Goal: Task Accomplishment & Management: Complete application form

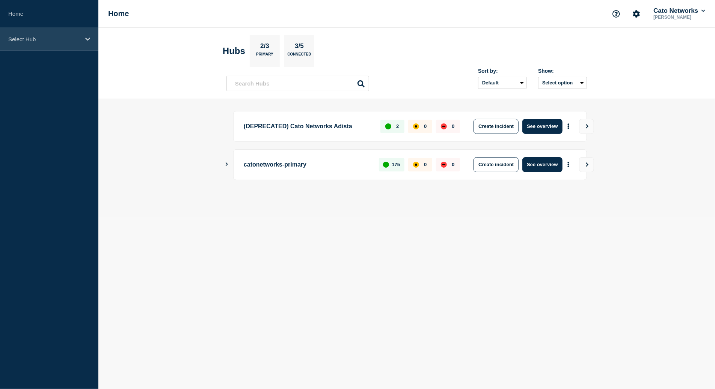
click at [33, 46] on div "Select Hub" at bounding box center [49, 39] width 98 height 23
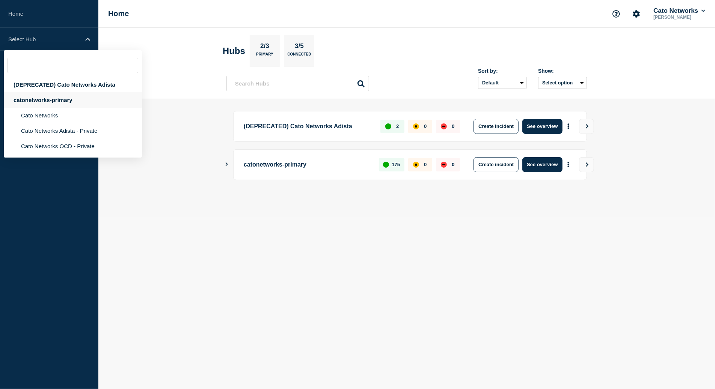
click at [45, 107] on div "catonetworks-primary" at bounding box center [73, 99] width 138 height 15
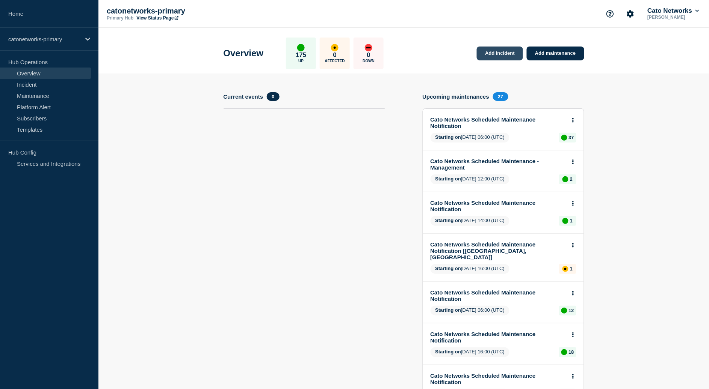
click at [504, 54] on link "Add incident" at bounding box center [500, 54] width 46 height 14
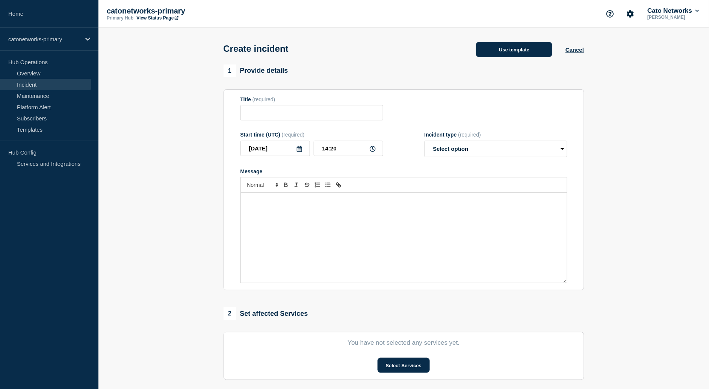
click at [506, 53] on button "Use template" at bounding box center [514, 49] width 76 height 15
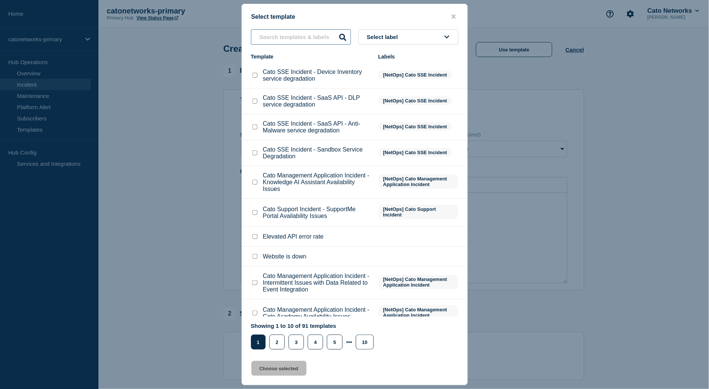
click at [301, 44] on div "Select label Template Labels Cato SSE Incident - Device Inventory service degra…" at bounding box center [354, 189] width 225 height 321
type input "c"
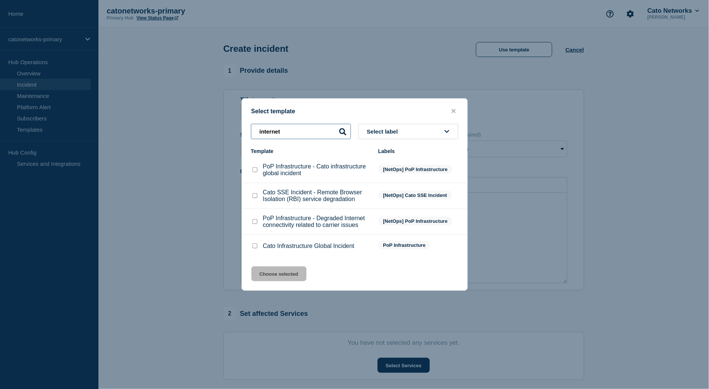
type input "internet"
click at [273, 225] on p "PoP Infrastructure - Degraded Internet connectivity related to carrier issues" at bounding box center [317, 222] width 108 height 14
click at [253, 223] on input "PoP Infrastructure - Degraded Internet connectivity related to carrier issues c…" at bounding box center [254, 221] width 5 height 5
checkbox input "true"
click at [282, 281] on button "Choose selected" at bounding box center [278, 274] width 55 height 15
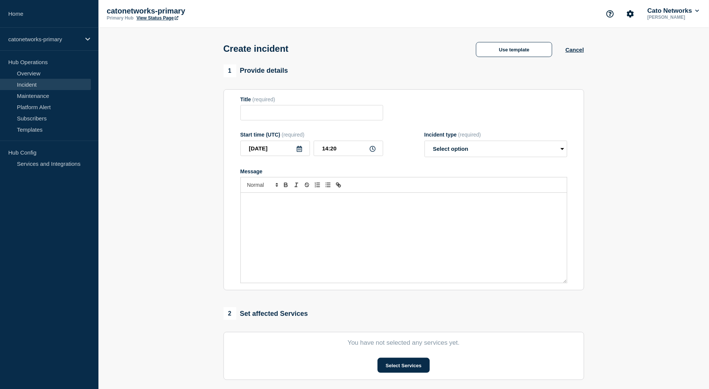
type input "PoP Infrastructure - Degraded Internet connectivity related to carrier issues"
select select "investigating"
radio input "false"
radio input "true"
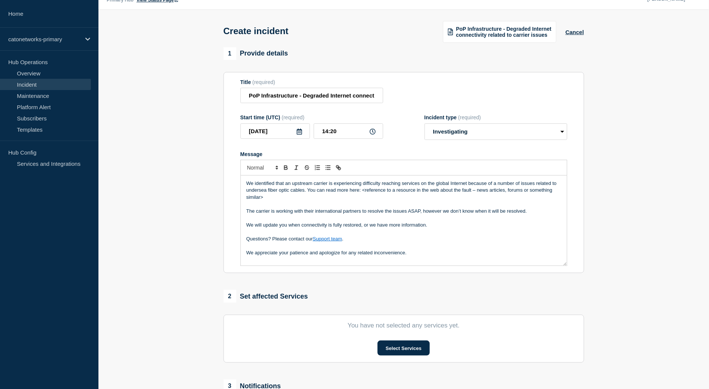
scroll to position [76, 0]
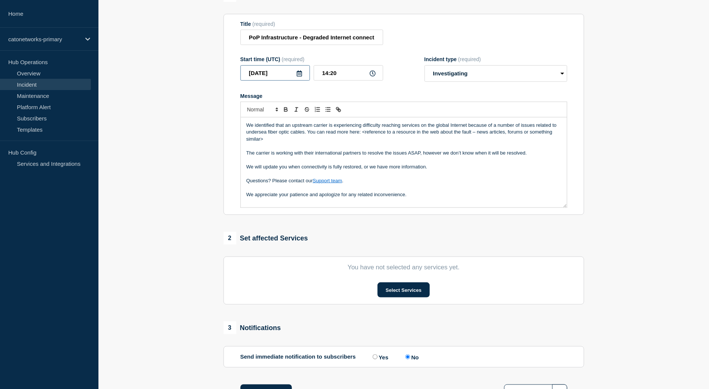
click at [278, 79] on input "[DATE]" at bounding box center [274, 72] width 69 height 15
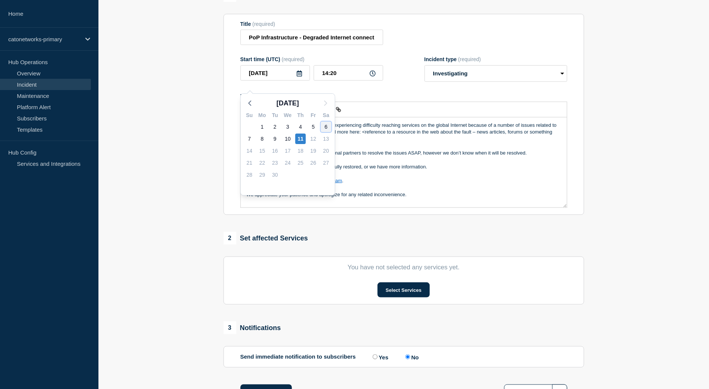
click at [323, 128] on div "6" at bounding box center [326, 127] width 11 height 11
type input "2025-09-06"
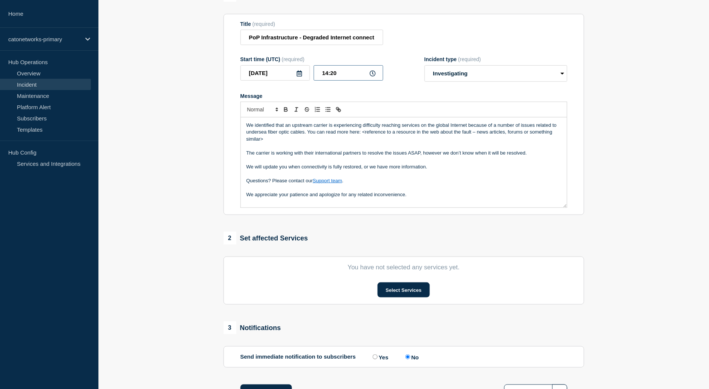
click at [327, 81] on input "14:20" at bounding box center [348, 72] width 69 height 15
type input "10:10"
click at [480, 75] on select "Select option Investigating Identified Monitoring" at bounding box center [495, 73] width 143 height 17
select select "identified"
click at [424, 72] on select "Select option Investigating Identified Monitoring" at bounding box center [495, 73] width 143 height 17
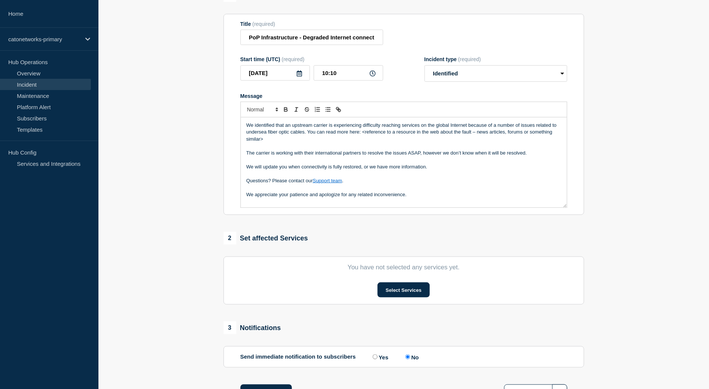
click at [617, 130] on section "1 Provide details Title (required) PoP Infrastructure - Degraded Internet conne…" at bounding box center [403, 204] width 610 height 430
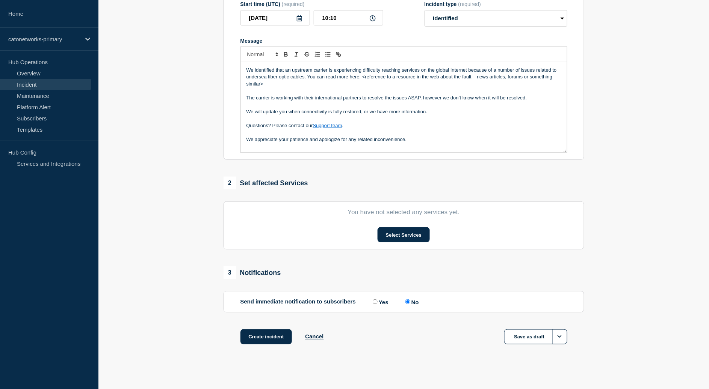
scroll to position [137, 0]
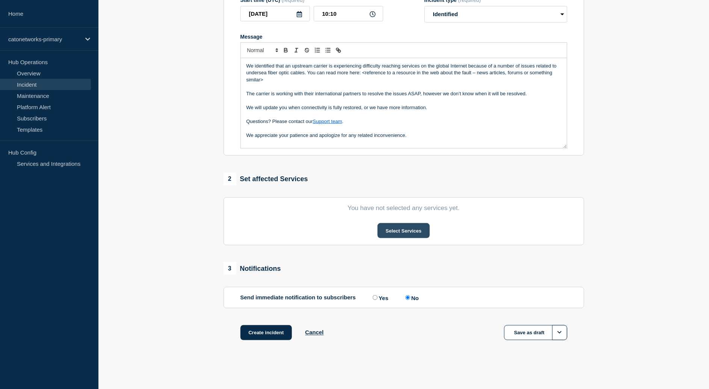
click at [415, 238] on button "Select Services" at bounding box center [403, 230] width 52 height 15
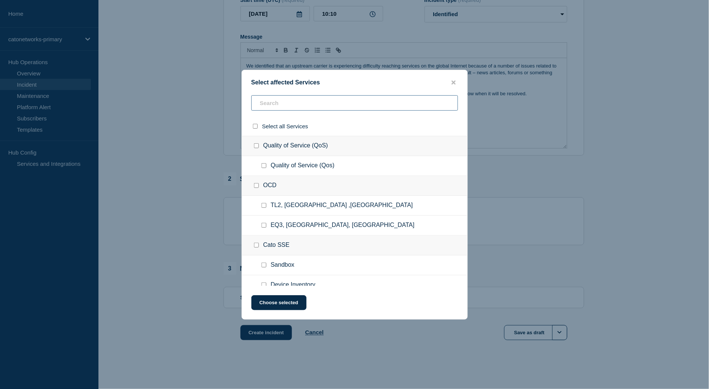
click at [286, 101] on input "text" at bounding box center [354, 102] width 207 height 15
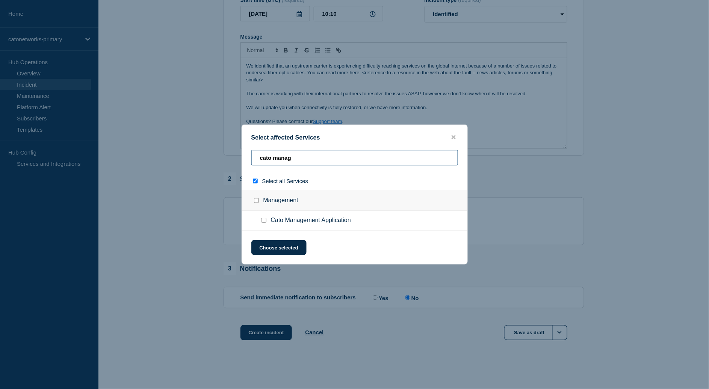
type input "cato managa"
checkbox input "true"
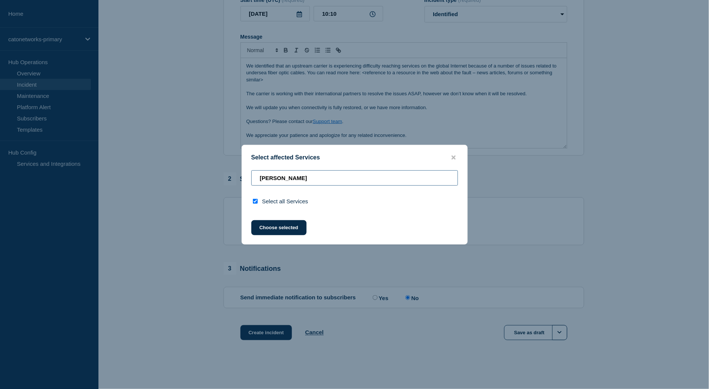
type input "cato manag"
checkbox input "false"
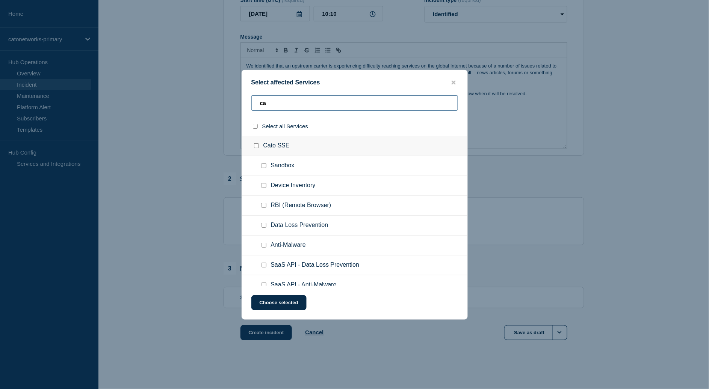
type input "c"
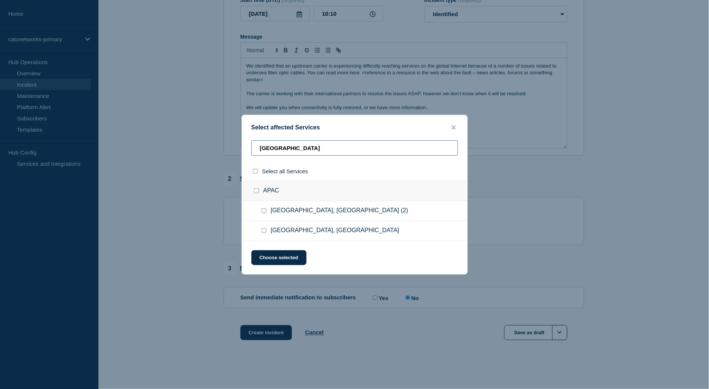
type input "mumbai"
click at [266, 233] on input "Mumbai, India checkbox" at bounding box center [263, 230] width 5 height 5
checkbox input "true"
click at [453, 125] on icon "close button" at bounding box center [453, 127] width 4 height 4
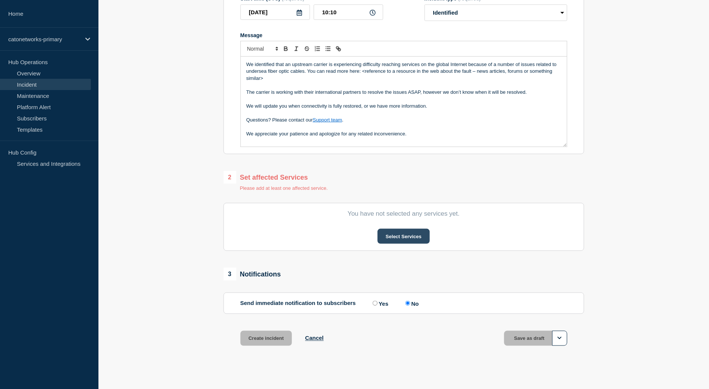
click at [392, 244] on button "Select Services" at bounding box center [403, 236] width 52 height 15
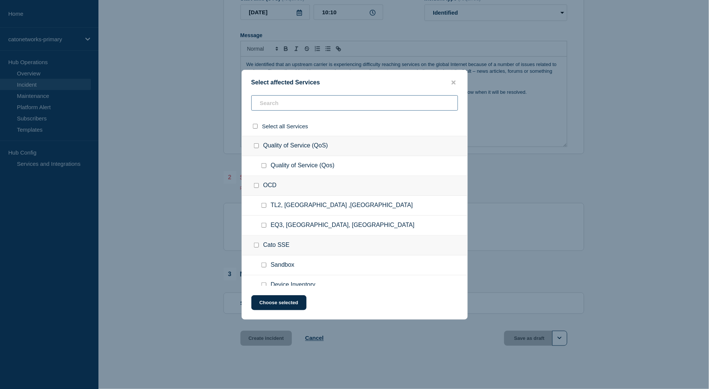
click at [303, 106] on input "text" at bounding box center [354, 102] width 207 height 15
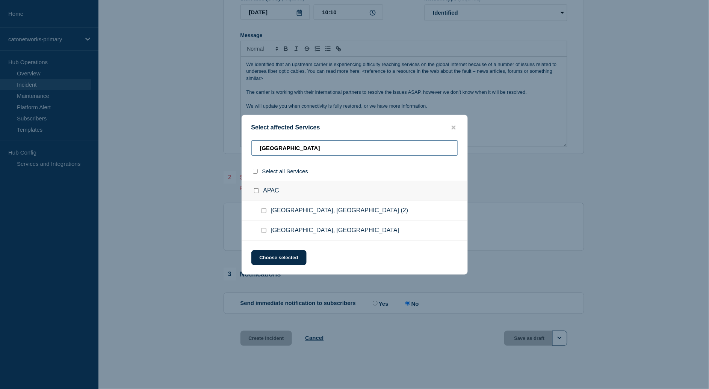
type input "mumbai"
click at [262, 233] on input "Mumbai, India checkbox" at bounding box center [263, 230] width 5 height 5
checkbox input "true"
click at [314, 146] on input "mumbai" at bounding box center [354, 147] width 207 height 15
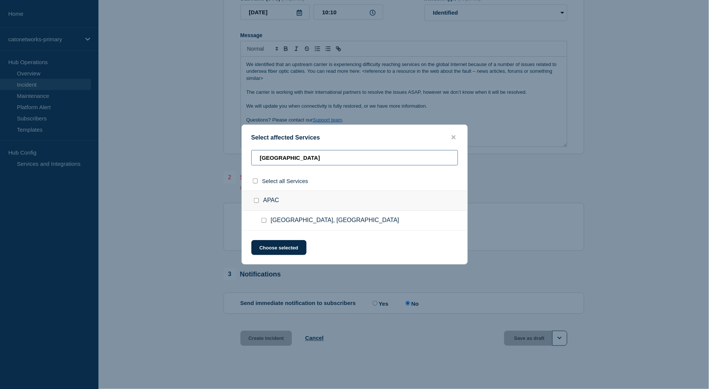
type input "chennai"
click at [270, 222] on div at bounding box center [265, 221] width 11 height 8
click at [266, 222] on div at bounding box center [265, 221] width 11 height 8
click at [263, 223] on input "Chennai, India checkbox" at bounding box center [263, 220] width 5 height 5
checkbox input "true"
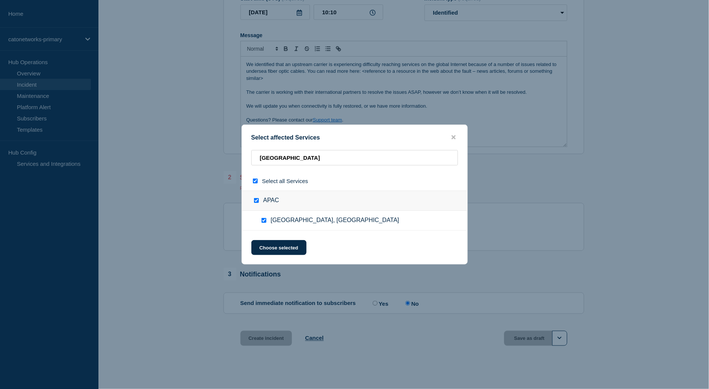
checkbox input "true"
click at [293, 249] on button "Choose selected" at bounding box center [278, 247] width 55 height 15
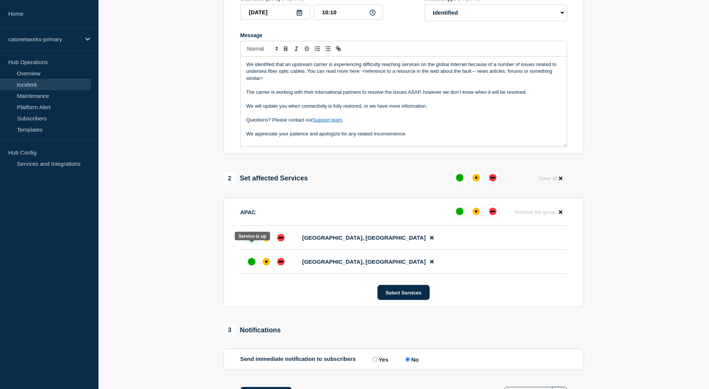
click at [249, 242] on div "up" at bounding box center [252, 238] width 8 height 8
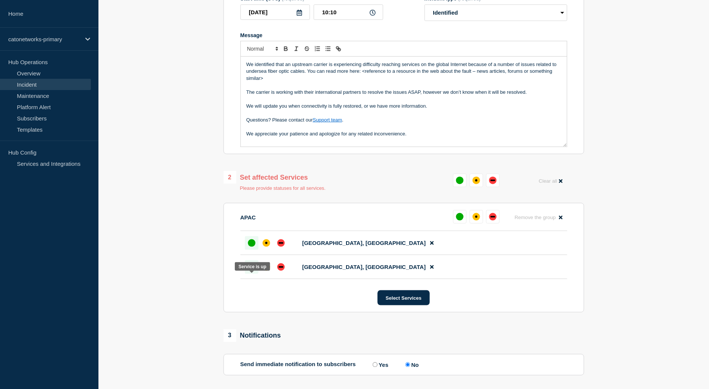
click at [255, 271] on div "up" at bounding box center [252, 268] width 8 height 8
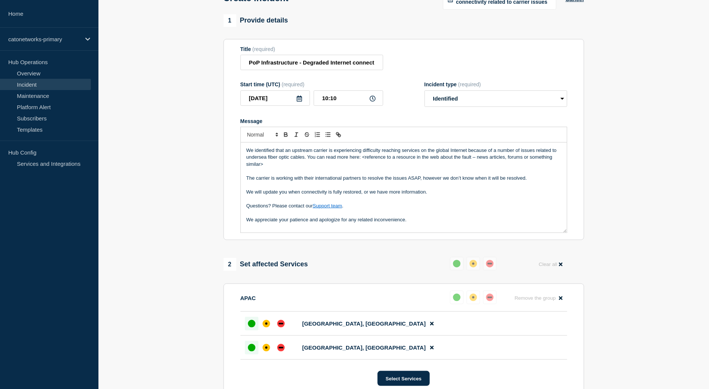
scroll to position [60, 0]
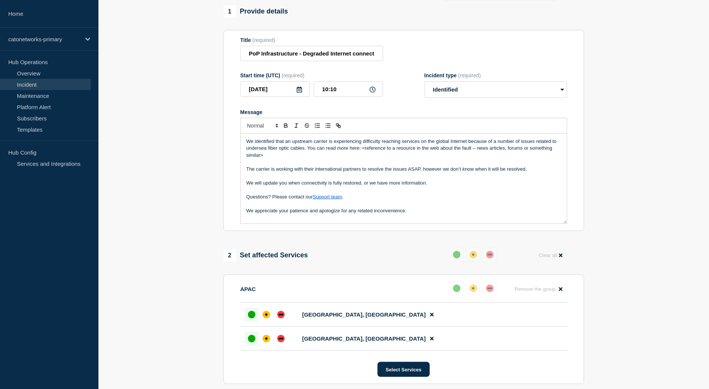
click at [422, 214] on p "We appreciate your patience and apologize for any related inconvenience." at bounding box center [403, 211] width 315 height 7
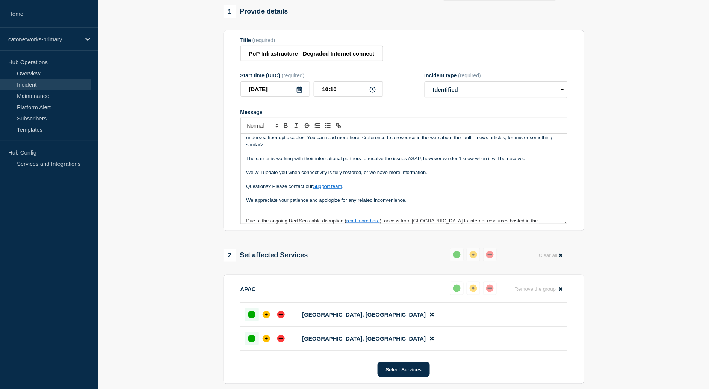
scroll to position [80, 0]
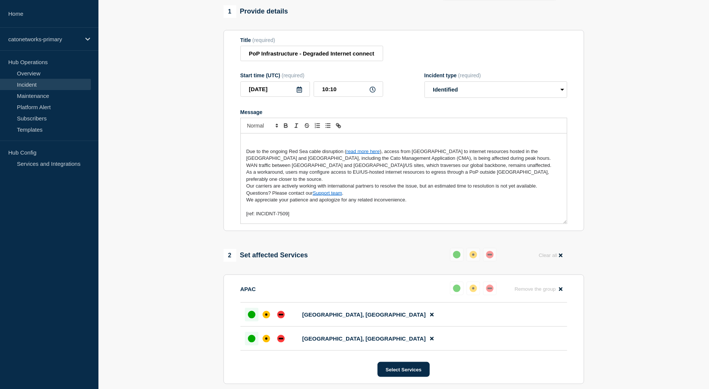
click at [362, 154] on link "read more here" at bounding box center [362, 152] width 33 height 6
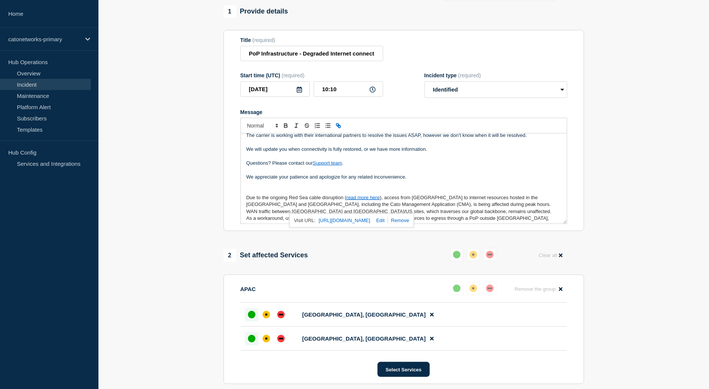
scroll to position [23, 0]
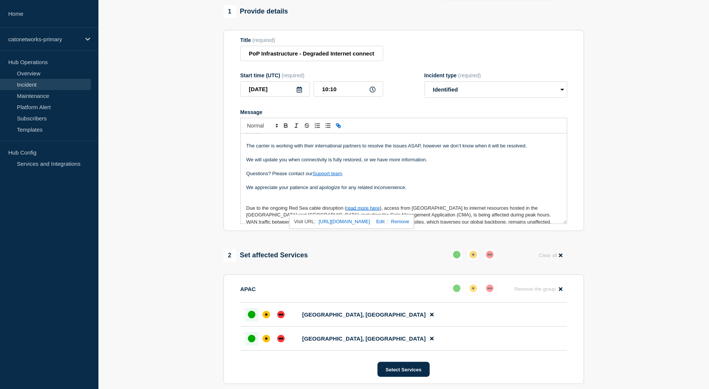
click at [256, 198] on p "Message" at bounding box center [403, 194] width 315 height 7
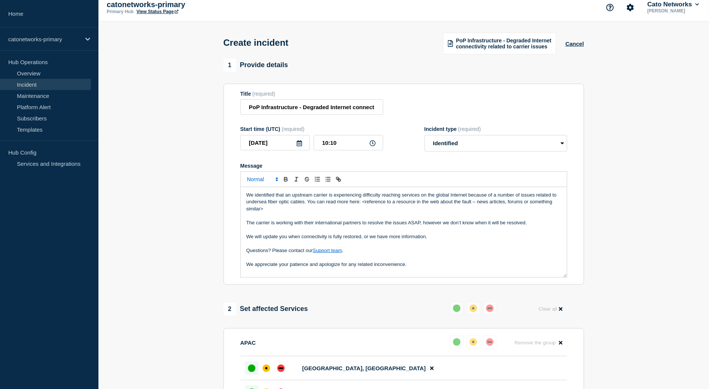
scroll to position [0, 0]
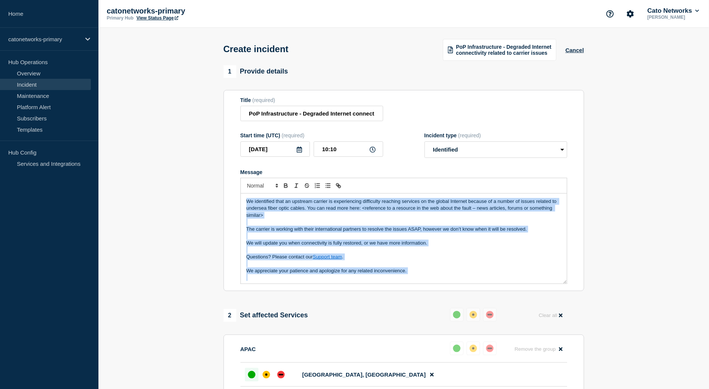
click at [247, 211] on p "We identified that an upstream carrier is experiencing difficulty reaching serv…" at bounding box center [403, 208] width 315 height 21
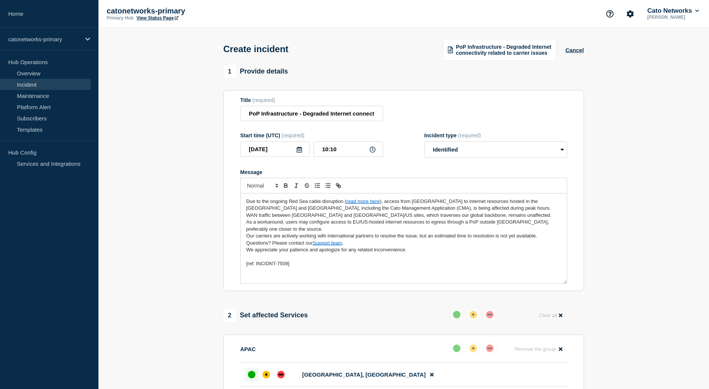
click at [363, 219] on p "Due to the ongoing Red Sea cable disruption ( read more here ), access from Ind…" at bounding box center [403, 208] width 315 height 21
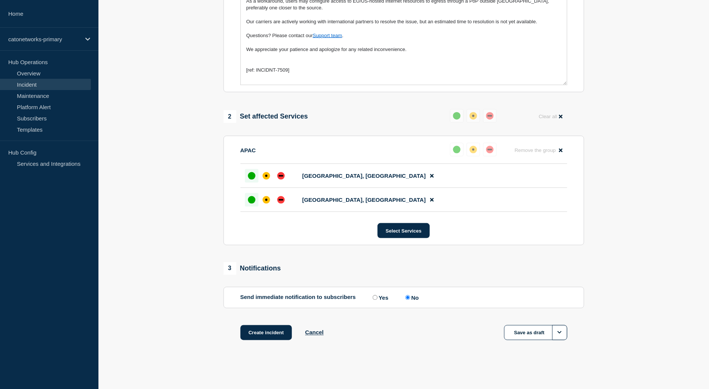
scroll to position [214, 0]
click at [257, 335] on button "Create incident" at bounding box center [266, 333] width 52 height 15
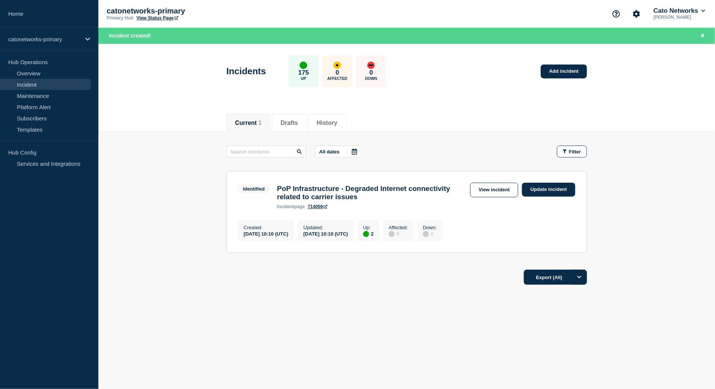
click at [655, 203] on main "All dates Filter Identified 2 Up PoP Infrastructure - Degraded Internet connect…" at bounding box center [406, 198] width 617 height 132
click at [560, 190] on link "Update incident" at bounding box center [548, 190] width 53 height 14
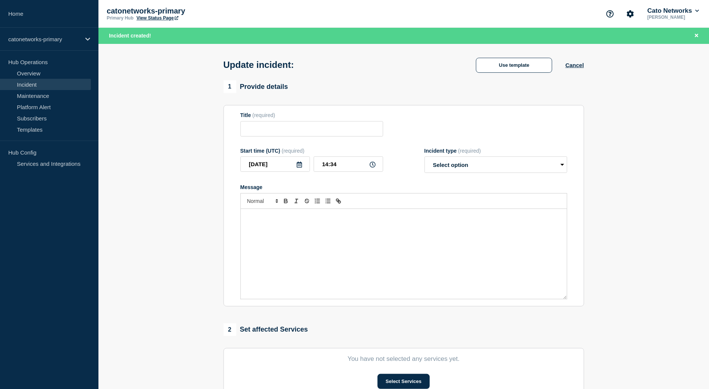
type input "PoP Infrastructure - Degraded Internet connectivity related to carrier issues"
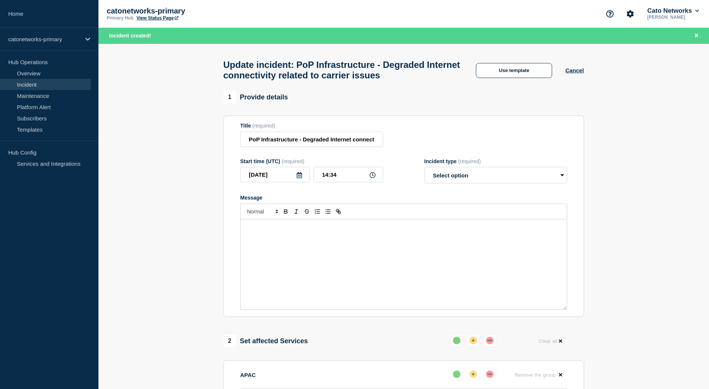
click at [644, 148] on section "1 Provide details Title (required) PoP Infrastructure - Degraded Internet conne…" at bounding box center [403, 368] width 610 height 554
click at [512, 66] on button "Use template" at bounding box center [514, 70] width 76 height 15
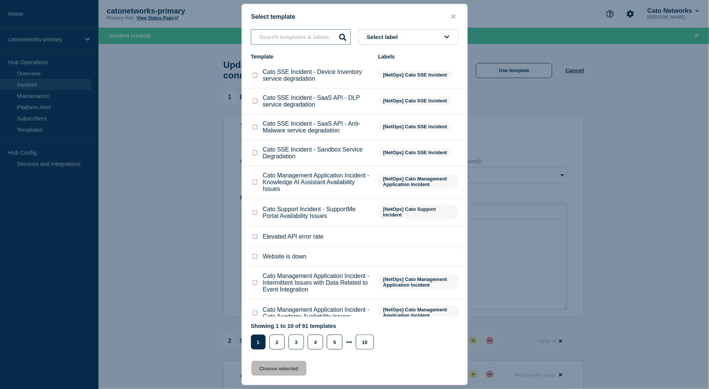
click at [300, 33] on input "text" at bounding box center [301, 36] width 100 height 15
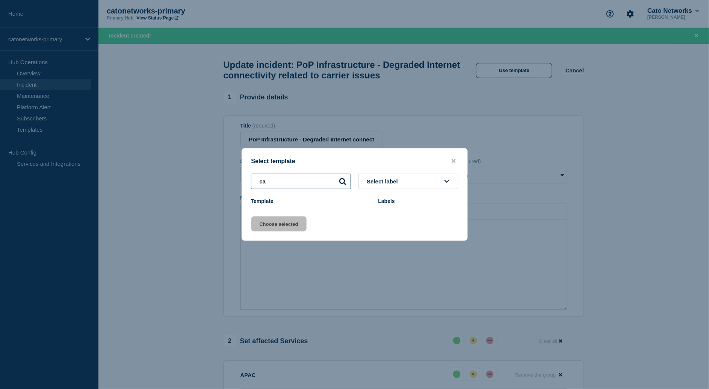
type input "c"
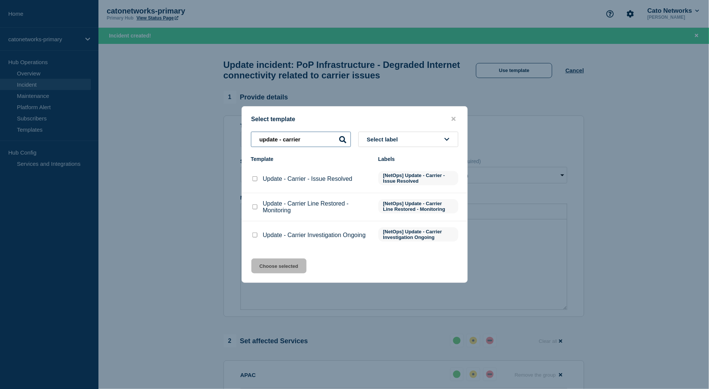
type input "update - carrier"
click at [253, 238] on input "Update - Carrier Investigation Ongoing checkbox" at bounding box center [254, 235] width 5 height 5
checkbox input "true"
click at [290, 268] on button "Choose selected" at bounding box center [278, 266] width 55 height 15
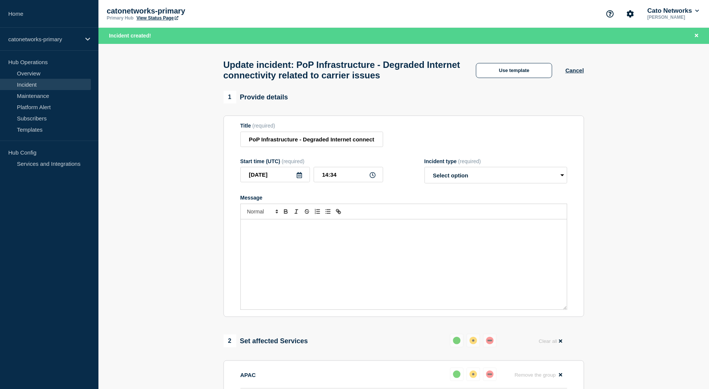
select select "investigating"
radio input "false"
radio input "true"
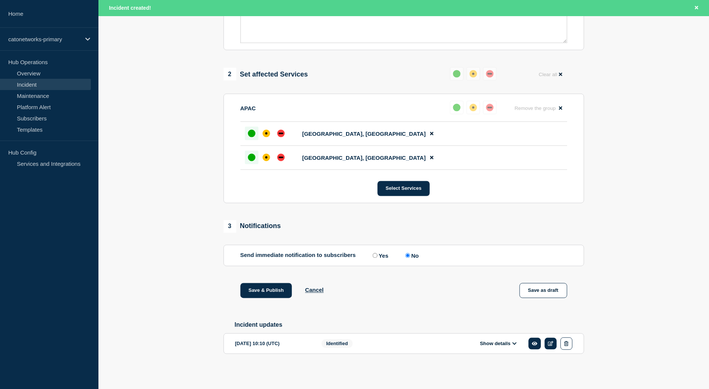
scroll to position [285, 0]
click at [554, 288] on button "Save as draft" at bounding box center [543, 291] width 48 height 15
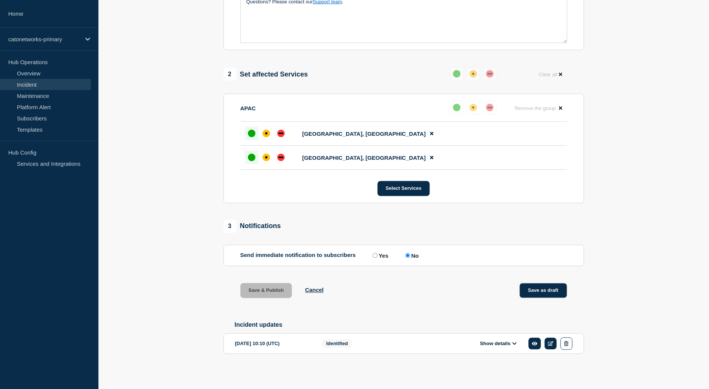
scroll to position [269, 0]
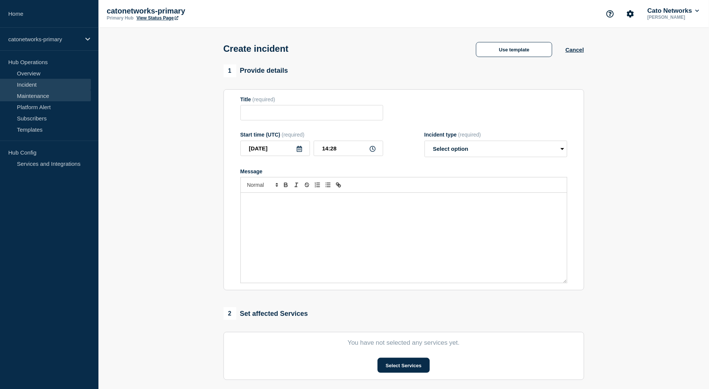
click at [45, 97] on link "Maintenance" at bounding box center [45, 95] width 91 height 11
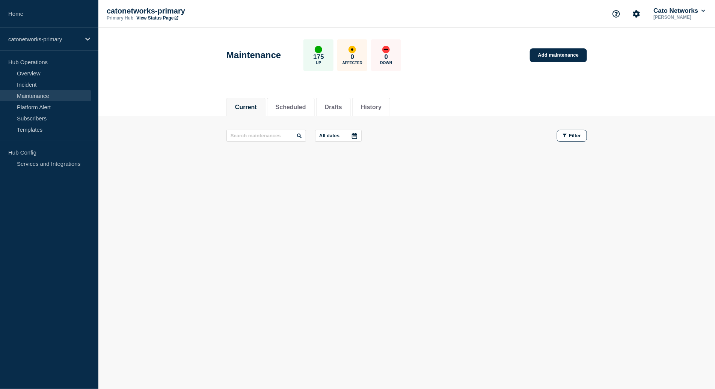
drag, startPoint x: 395, startPoint y: 105, endPoint x: 401, endPoint y: 105, distance: 6.0
click at [399, 105] on div "Current Scheduled Drafts History" at bounding box center [406, 104] width 361 height 26
click at [380, 104] on button "History" at bounding box center [371, 107] width 21 height 7
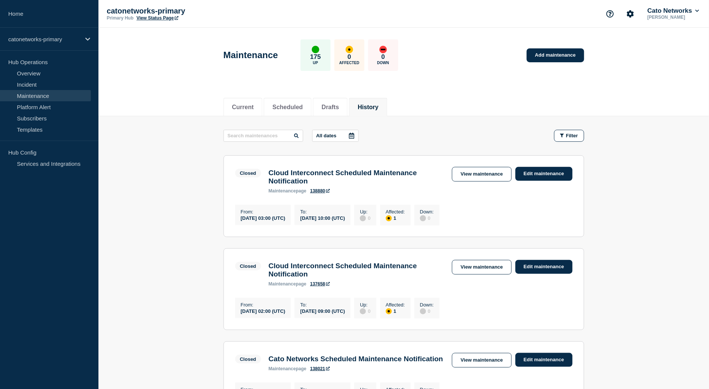
click at [317, 139] on p "All dates" at bounding box center [326, 136] width 20 height 6
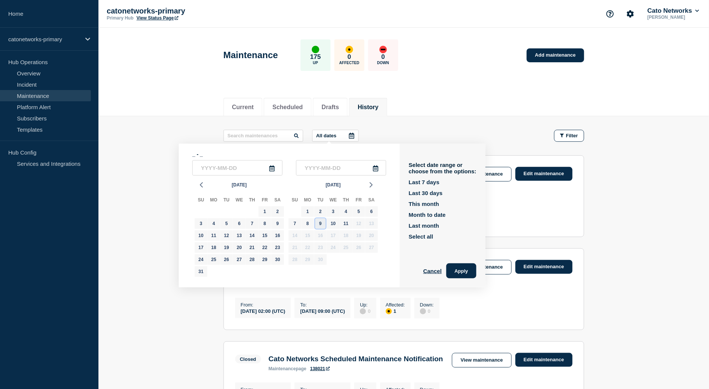
click at [321, 229] on div "9" at bounding box center [320, 224] width 11 height 11
type input "[DATE]"
click at [321, 229] on div "9" at bounding box center [320, 224] width 11 height 11
type input "[DATE]"
click at [459, 275] on button "Apply" at bounding box center [461, 271] width 30 height 15
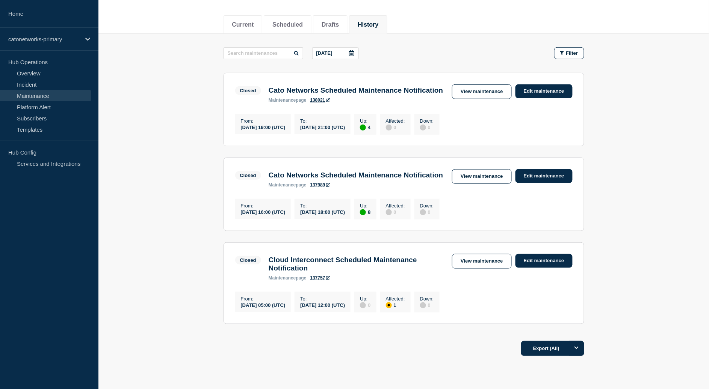
scroll to position [97, 0]
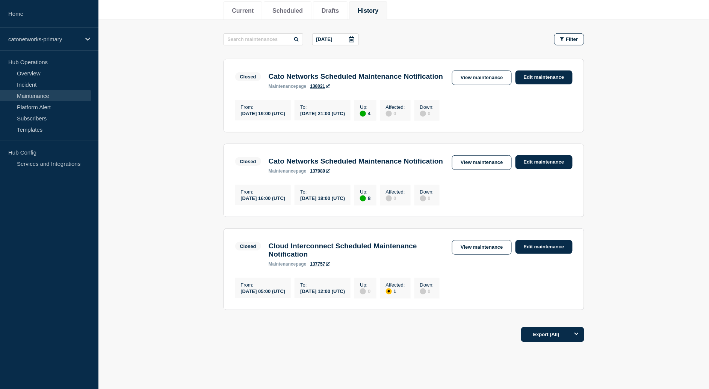
click at [320, 174] on link "137989" at bounding box center [320, 171] width 20 height 5
